Goal: Task Accomplishment & Management: Complete application form

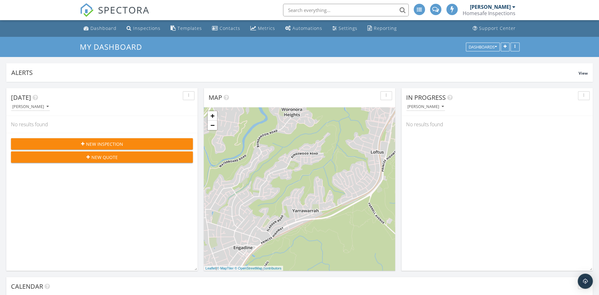
scroll to position [949, 599]
click at [492, 12] on div "Homesafe Inspections" at bounding box center [489, 13] width 53 height 6
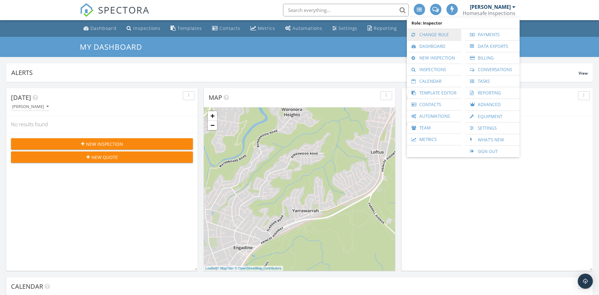
click at [440, 36] on link "Change Role" at bounding box center [434, 34] width 48 height 11
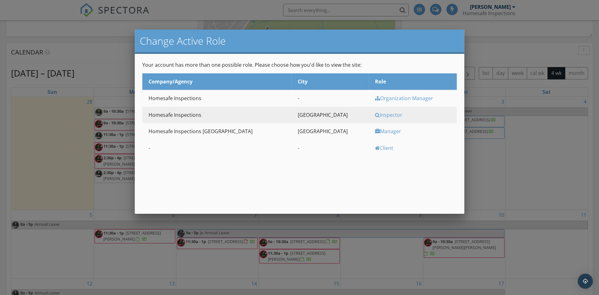
click at [380, 132] on div "Manager" at bounding box center [415, 131] width 80 height 7
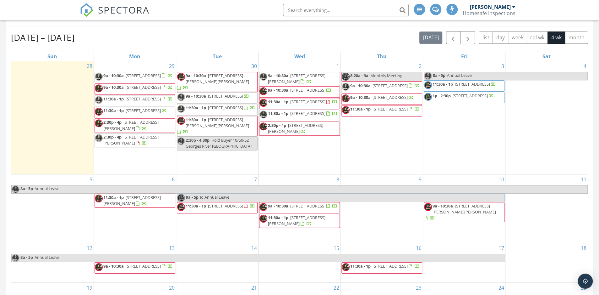
scroll to position [269, 0]
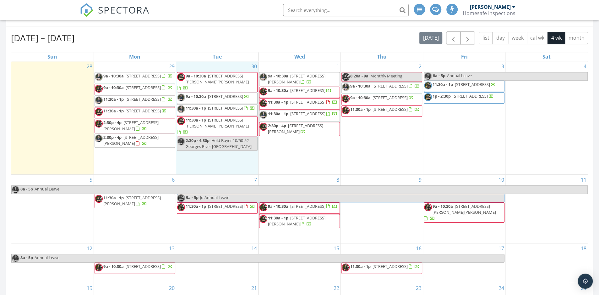
click at [214, 154] on div "30 9a - 10:30a 25 Hampton Rd, Sylvania Waters 2224 9a - 10:30a 54 Taren Rd, Car…" at bounding box center [217, 117] width 82 height 113
click at [219, 136] on link "Event" at bounding box center [216, 139] width 32 height 10
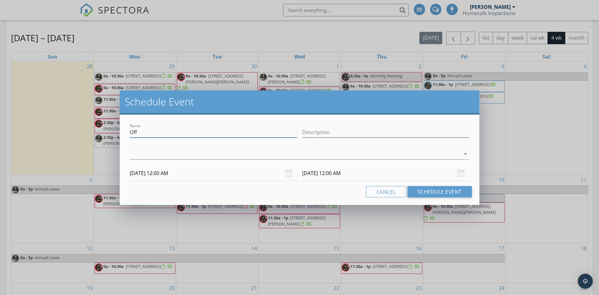
click at [218, 133] on input "Off" at bounding box center [213, 132] width 167 height 10
type input "on hold for mitch wynn vendor"
click at [301, 149] on div at bounding box center [295, 154] width 331 height 10
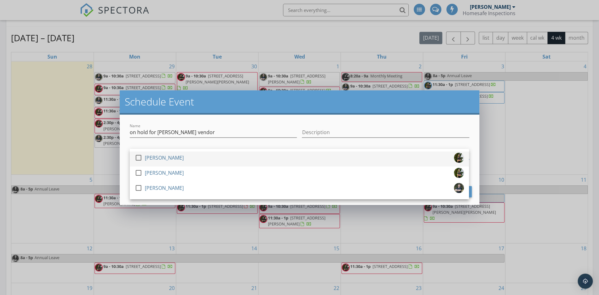
click at [288, 159] on div "check_box_outline_blank Scott Lehmann" at bounding box center [299, 158] width 329 height 13
click at [123, 153] on div "Name on hold for mitch wynn vendor Description check_box Scott Lehmann check_bo…" at bounding box center [300, 159] width 360 height 90
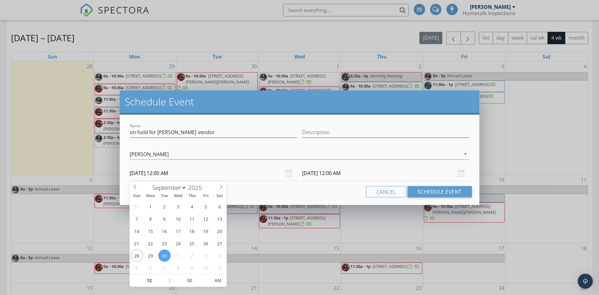
click at [239, 174] on input "30/09/2025 12:00 AM" at bounding box center [213, 172] width 167 height 15
click at [150, 281] on input "12" at bounding box center [149, 280] width 39 height 13
type input "02"
type input "30/09/2025 2:00 AM"
click at [179, 279] on input "00" at bounding box center [190, 280] width 39 height 13
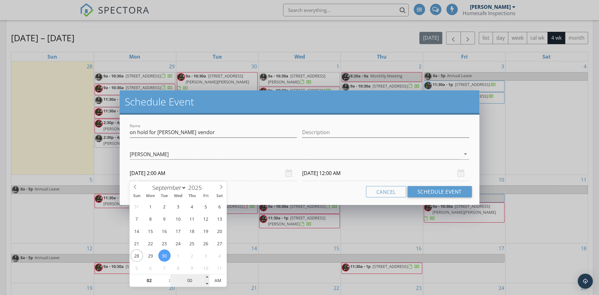
type input "01/10/2025 2:00 AM"
type input "30"
type input "30/09/2025 2:30 AM"
type input "30"
type input "01/10/2025 2:30 AM"
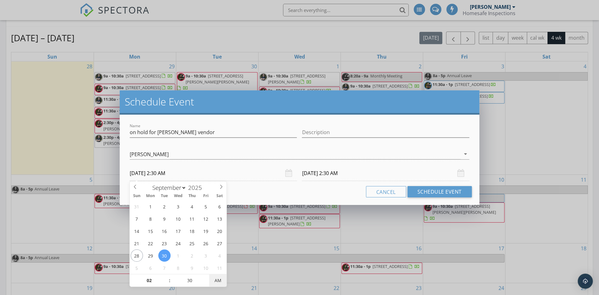
type input "30/09/2025 2:30 PM"
type input "01/10/2025 2:30 PM"
click at [218, 279] on span "AM" at bounding box center [217, 280] width 17 height 13
click at [279, 196] on div "Cancel Schedule Event" at bounding box center [299, 191] width 345 height 11
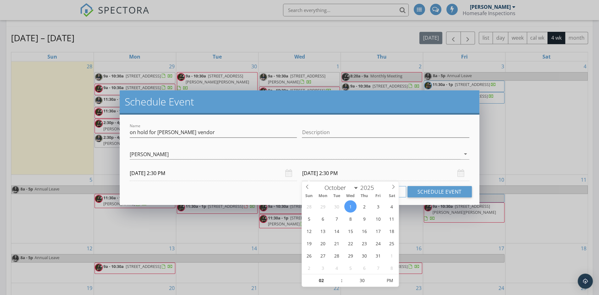
click at [333, 174] on input "01/10/2025 2:30 PM" at bounding box center [385, 172] width 167 height 15
select select "8"
type input "30/09/2025 2:30 PM"
type input "04"
type input "30/09/2025 4:30 PM"
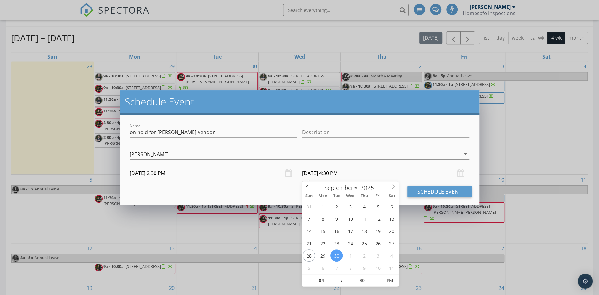
click at [263, 188] on div "Cancel Schedule Event" at bounding box center [299, 191] width 345 height 11
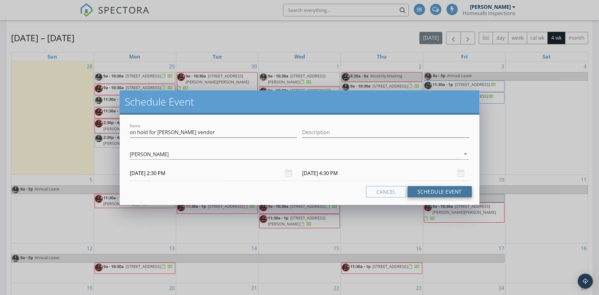
click at [427, 191] on button "Schedule Event" at bounding box center [440, 191] width 64 height 11
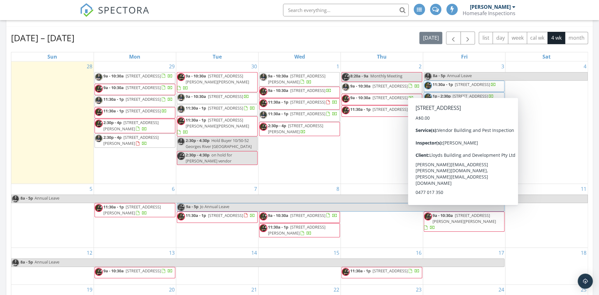
click at [338, 46] on div "Sep 28 – Oct 25, 2025 today list day week cal wk 4 wk month Sun Mon Tue Wed Thu…" at bounding box center [299, 169] width 577 height 277
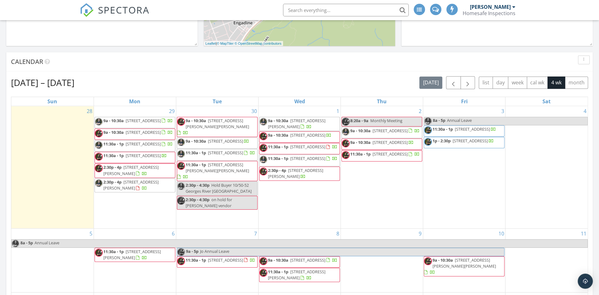
scroll to position [224, 0]
